Goal: Register for event/course

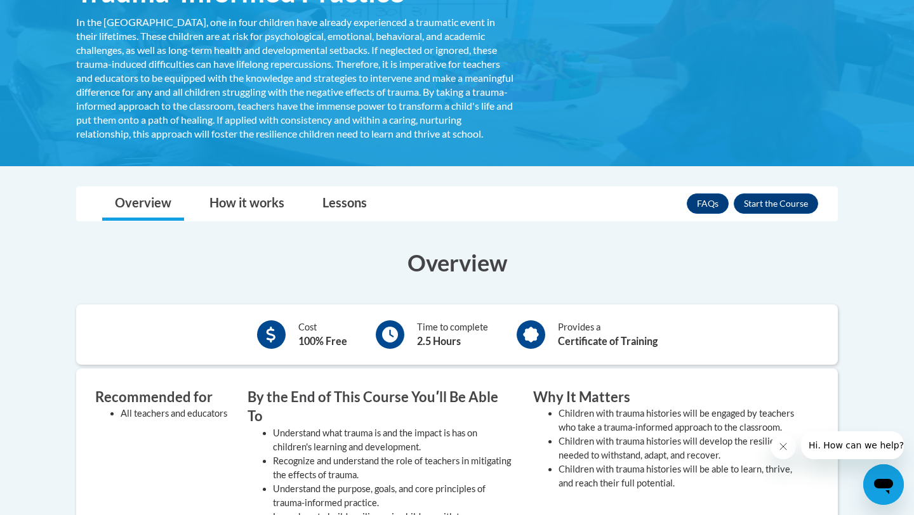
scroll to position [238, 0]
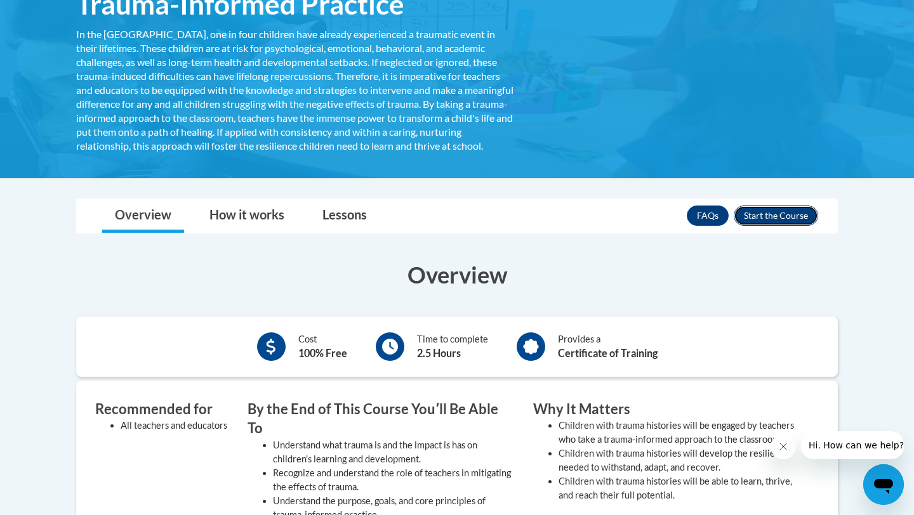
click at [760, 226] on button "Enroll" at bounding box center [776, 216] width 84 height 20
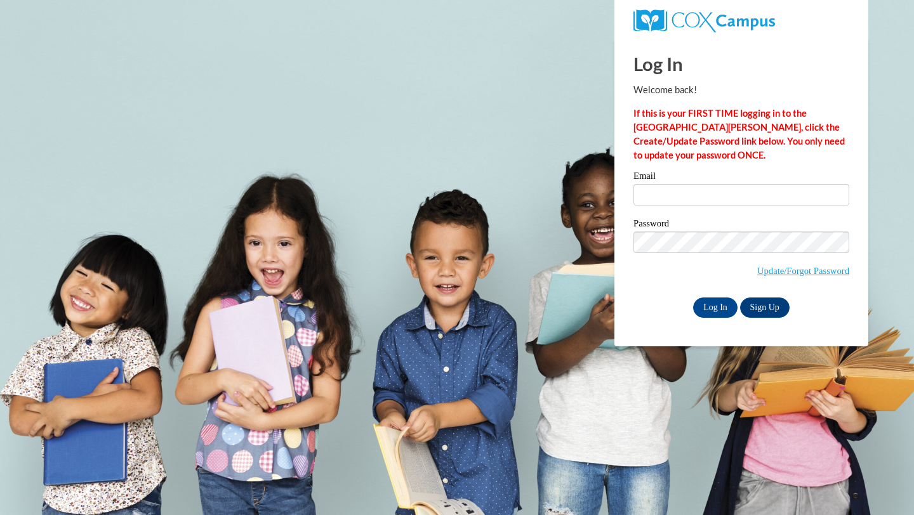
click at [709, 207] on div "Email" at bounding box center [741, 193] width 216 height 44
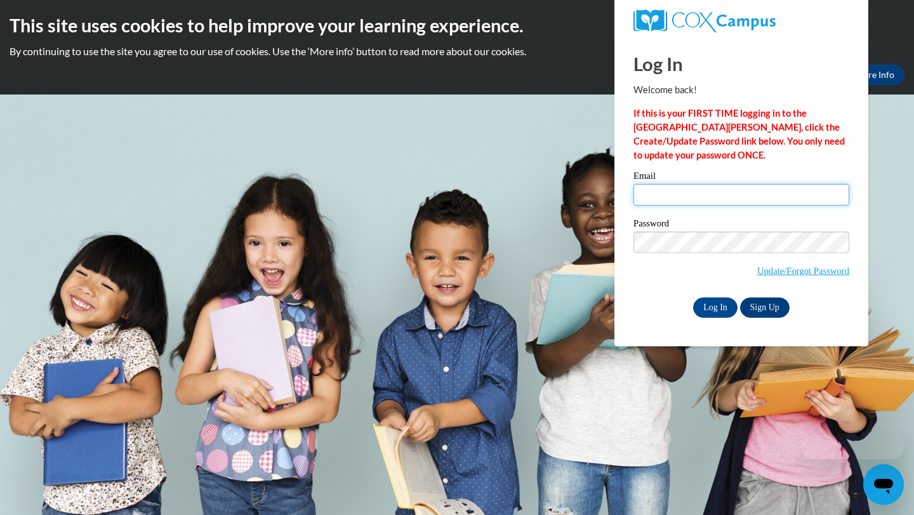
click at [697, 194] on input "Email" at bounding box center [741, 195] width 216 height 22
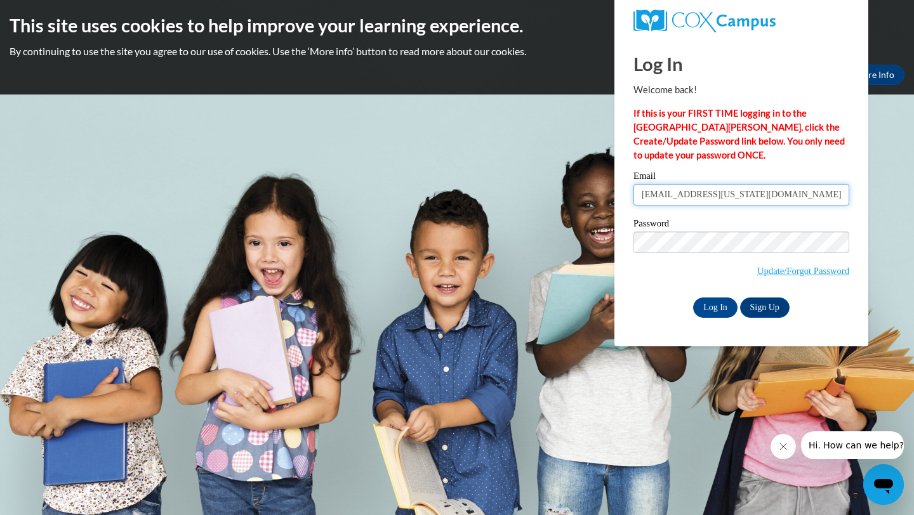
drag, startPoint x: 758, startPoint y: 200, endPoint x: 569, endPoint y: 224, distance: 190.6
click at [569, 224] on body "This site uses cookies to help improve your learning experience. By continuing …" at bounding box center [457, 257] width 914 height 515
click at [782, 194] on input "[EMAIL_ADDRESS][US_STATE][DOMAIN_NAME]" at bounding box center [741, 195] width 216 height 22
type input "A"
click at [682, 199] on input "Email" at bounding box center [741, 195] width 216 height 22
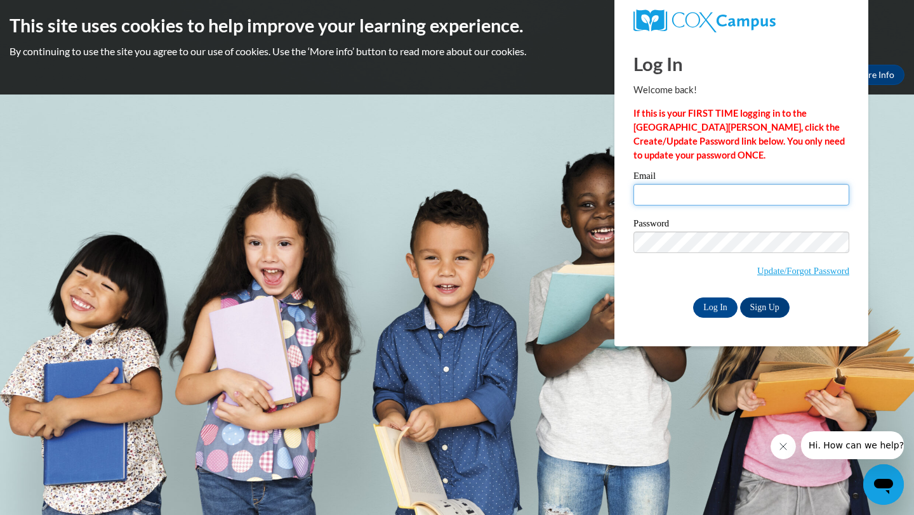
type input "[EMAIL_ADDRESS][US_STATE][DOMAIN_NAME]"
